Goal: Information Seeking & Learning: Check status

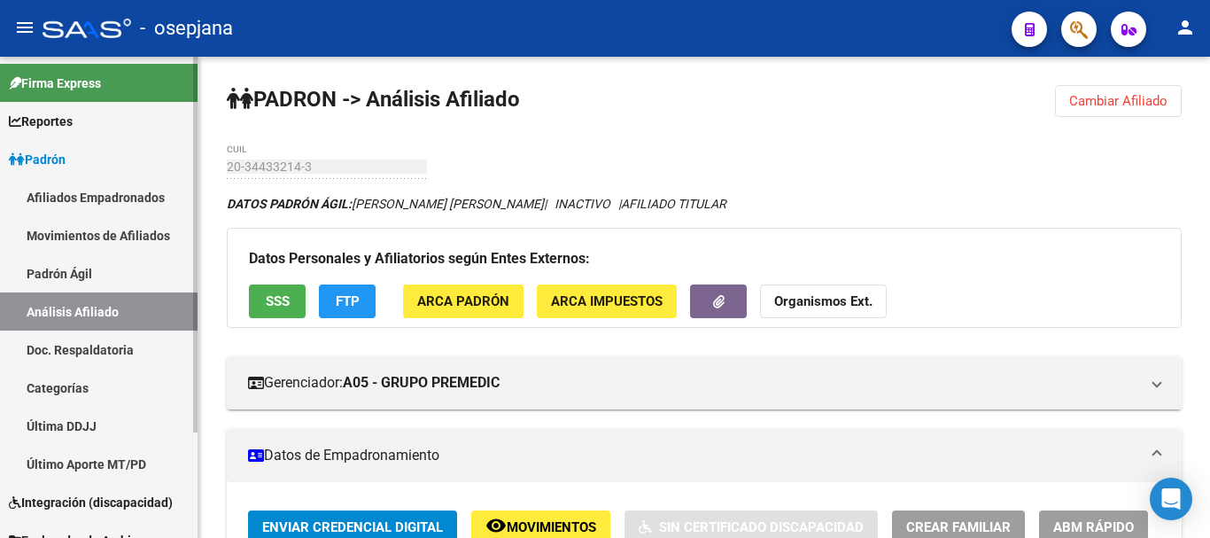
click at [131, 272] on link "Padrón Ágil" at bounding box center [99, 273] width 198 height 38
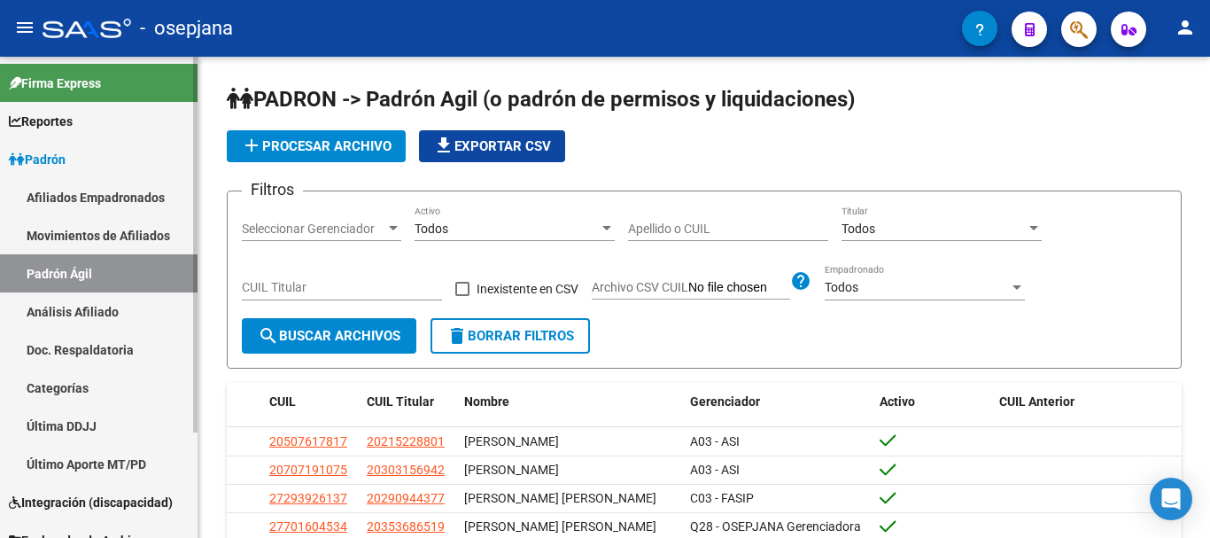
click at [96, 306] on link "Análisis Afiliado" at bounding box center [99, 311] width 198 height 38
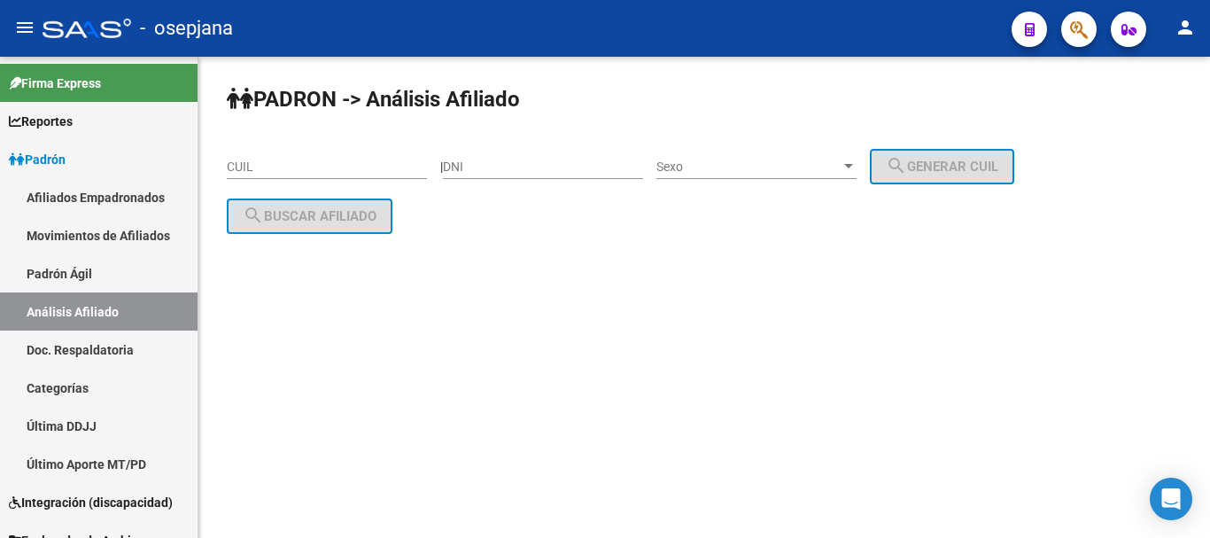
click at [247, 162] on input "CUIL" at bounding box center [327, 166] width 200 height 15
paste input "20-34653036-8"
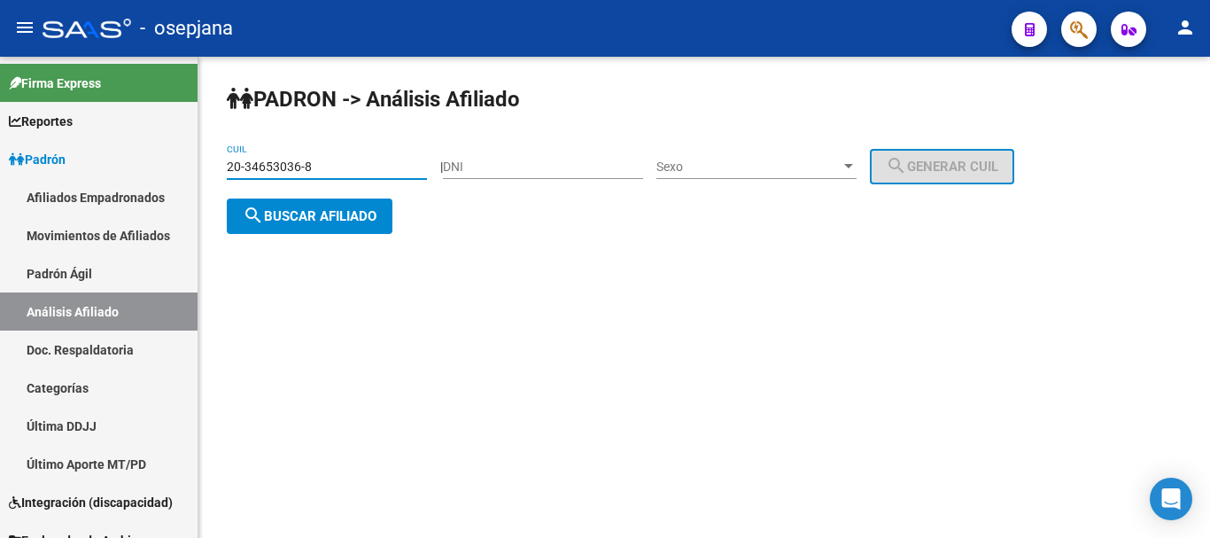
type input "20-34653036-8"
click at [275, 227] on button "search Buscar afiliado" at bounding box center [310, 215] width 166 height 35
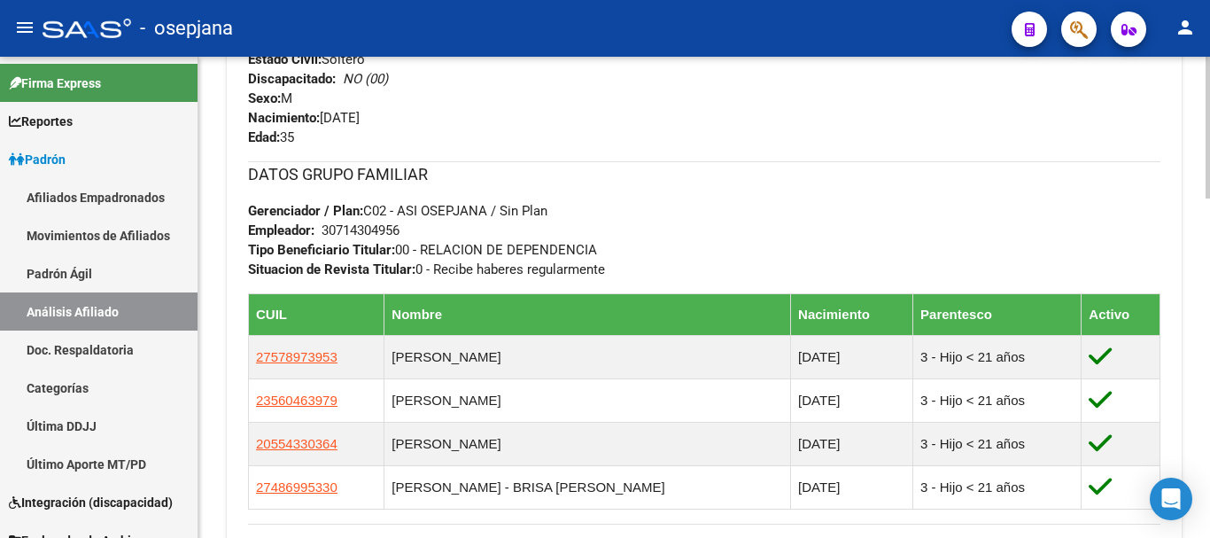
scroll to position [971, 0]
